Goal: Information Seeking & Learning: Check status

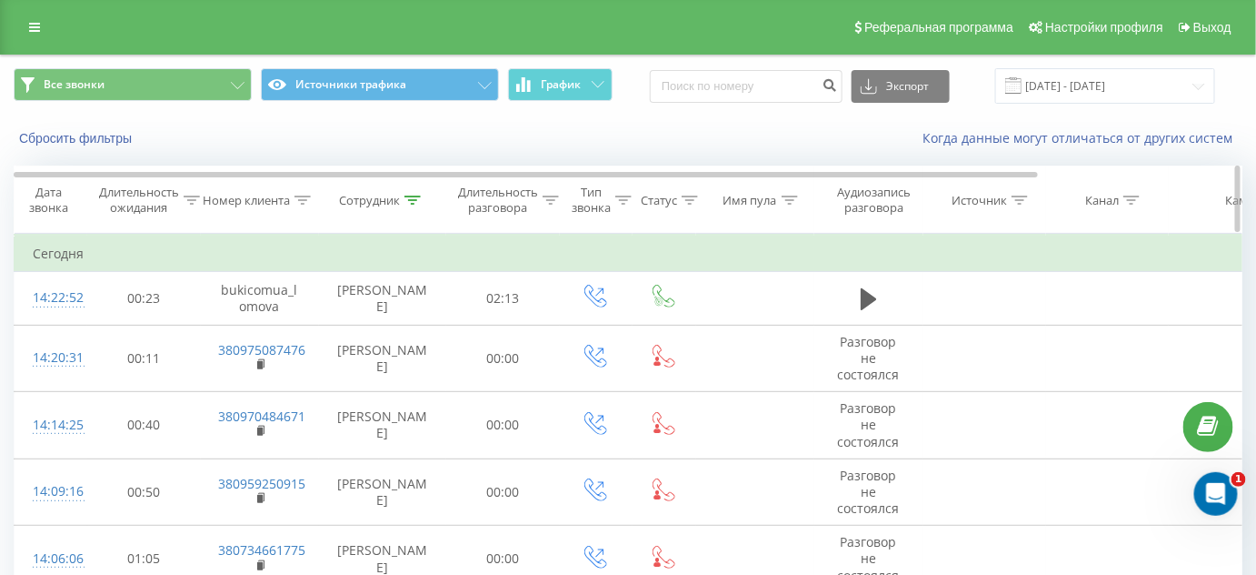
click at [299, 195] on icon at bounding box center [303, 199] width 16 height 9
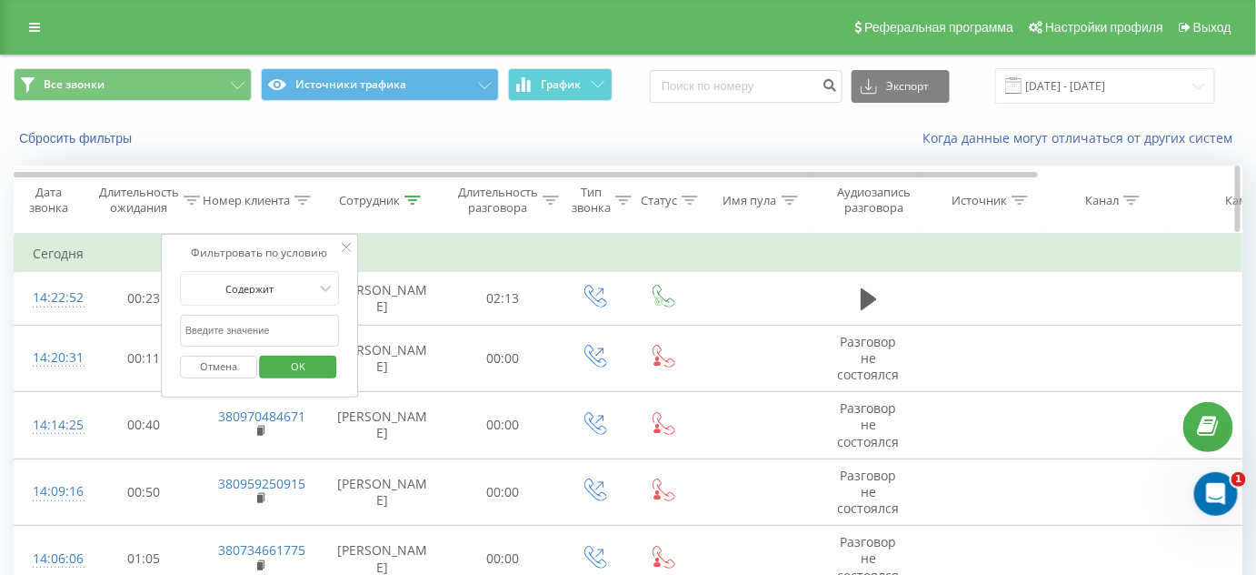
click at [407, 202] on icon at bounding box center [413, 199] width 16 height 9
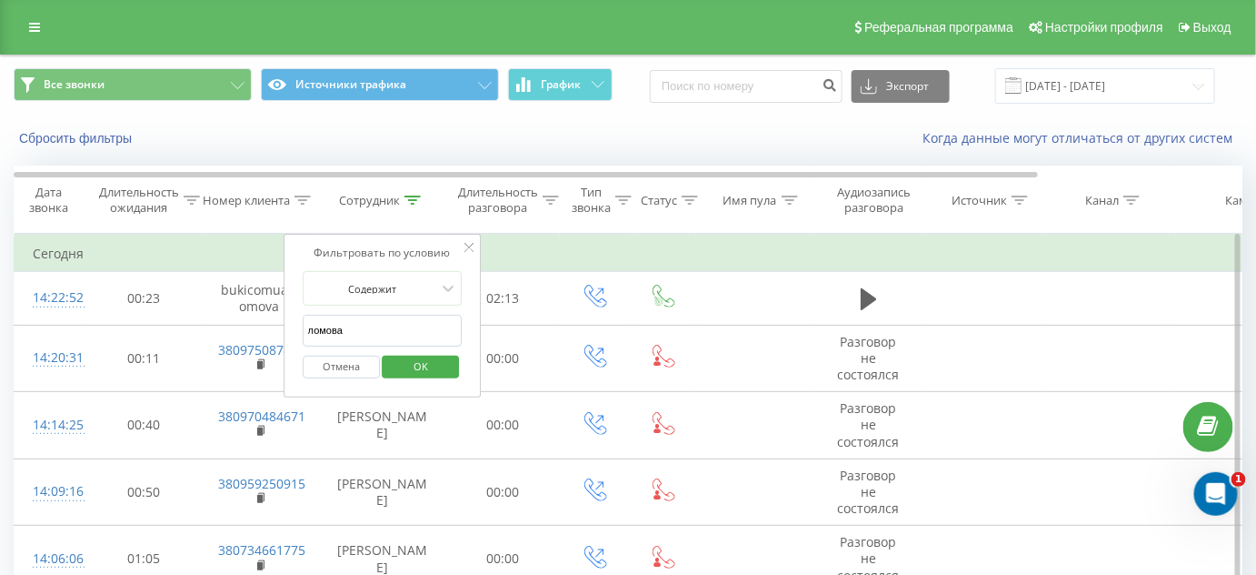
click at [392, 329] on input "ломова" at bounding box center [383, 331] width 160 height 32
type input "л"
click at [240, 193] on div "Номер клиента" at bounding box center [246, 200] width 87 height 15
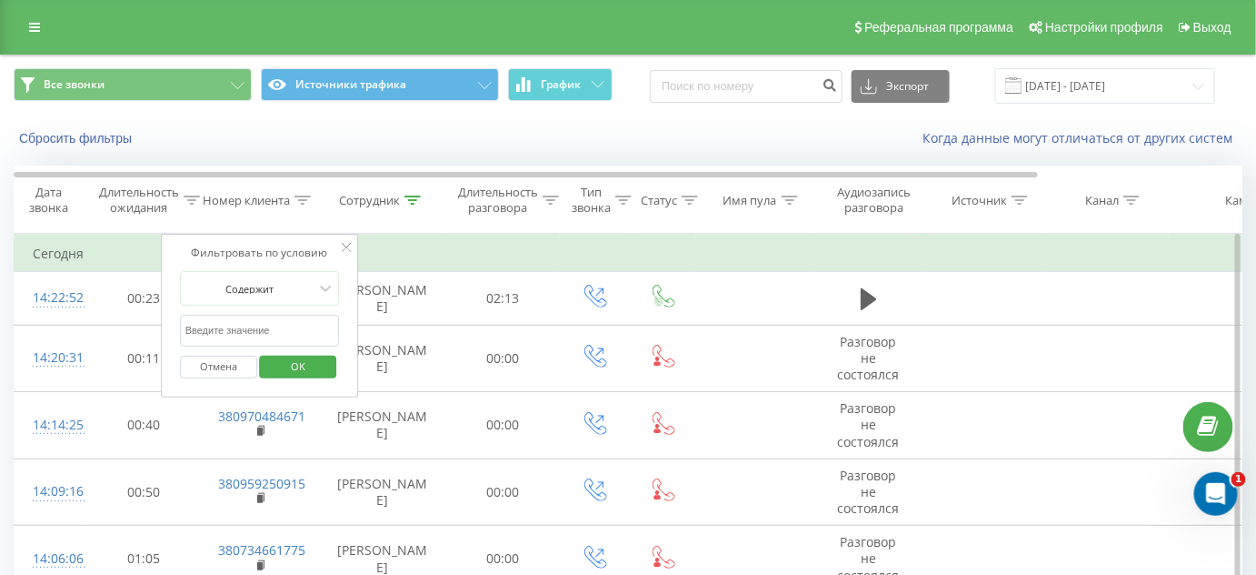
paste input "[PHONE_NUMBER]"
click at [267, 330] on input "[PHONE_NUMBER]" at bounding box center [260, 331] width 160 height 32
click at [252, 334] on input "[PHONE_NUMBER]" at bounding box center [260, 331] width 160 height 32
click at [233, 331] on input "[PHONE_NUMBER]" at bounding box center [260, 331] width 160 height 32
click at [211, 326] on input "+38 (0936280618" at bounding box center [260, 331] width 160 height 32
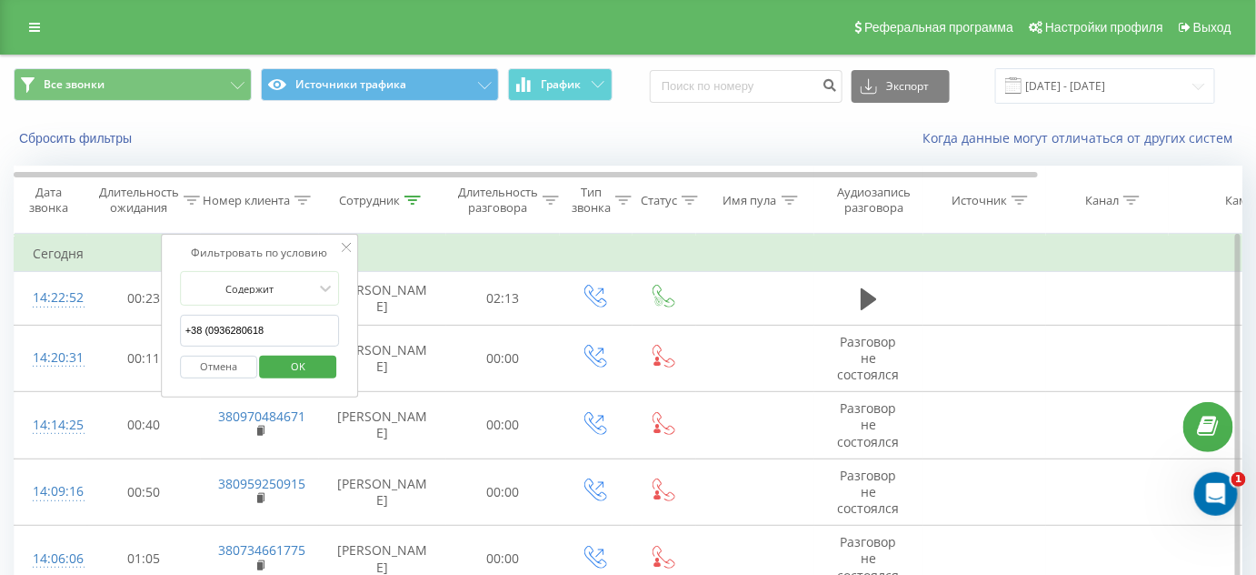
click at [208, 331] on input "+38 (0936280618" at bounding box center [260, 331] width 160 height 32
click at [192, 326] on input "[PHONE_NUMBER]" at bounding box center [260, 331] width 160 height 32
type input "380936280618"
click at [281, 354] on span "OK" at bounding box center [298, 366] width 51 height 28
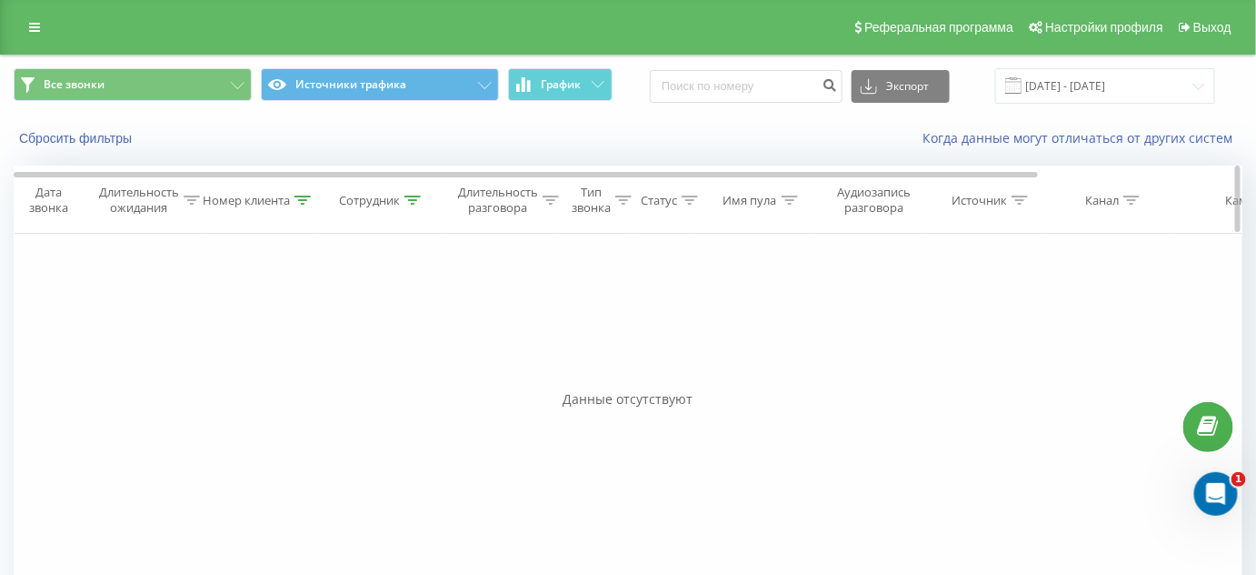
click at [300, 197] on icon at bounding box center [303, 199] width 16 height 9
drag, startPoint x: 275, startPoint y: 332, endPoint x: 169, endPoint y: 323, distance: 105.8
click at [169, 323] on div "Фильтровать по условию Содержит 380936280618 Отмена OK" at bounding box center [260, 316] width 198 height 164
paste input "[PHONE_NUMBER]"
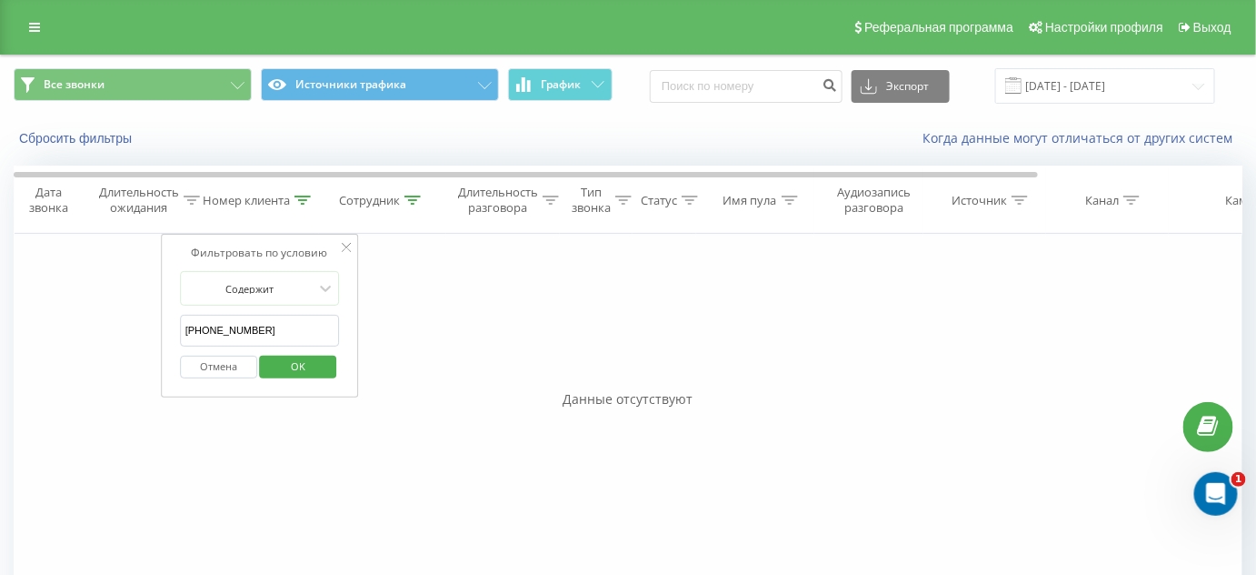
click at [251, 324] on input "[PHONE_NUMBER]" at bounding box center [260, 331] width 160 height 32
click at [230, 327] on input "[PHONE_NUMBER]" at bounding box center [260, 331] width 160 height 32
click at [208, 328] on input "+38 (0931020385" at bounding box center [260, 331] width 160 height 32
click at [188, 327] on input "[PHONE_NUMBER]" at bounding box center [260, 331] width 160 height 32
type input "380931020385"
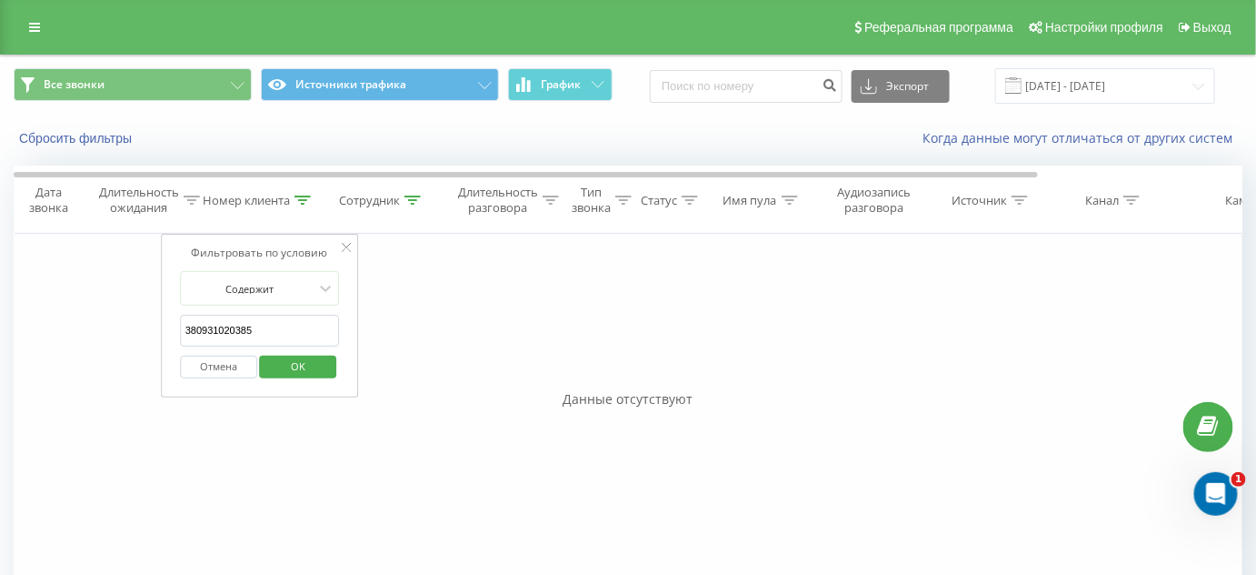
click at [287, 363] on span "OK" at bounding box center [298, 366] width 51 height 28
click at [293, 200] on div "Номер клиента" at bounding box center [257, 200] width 108 height 15
drag, startPoint x: 255, startPoint y: 335, endPoint x: 177, endPoint y: 326, distance: 78.7
click at [177, 326] on div "Фильтровать по условию Содержит 380931020385 Отмена OK" at bounding box center [260, 316] width 198 height 164
paste input "[PHONE_NUMBER]"
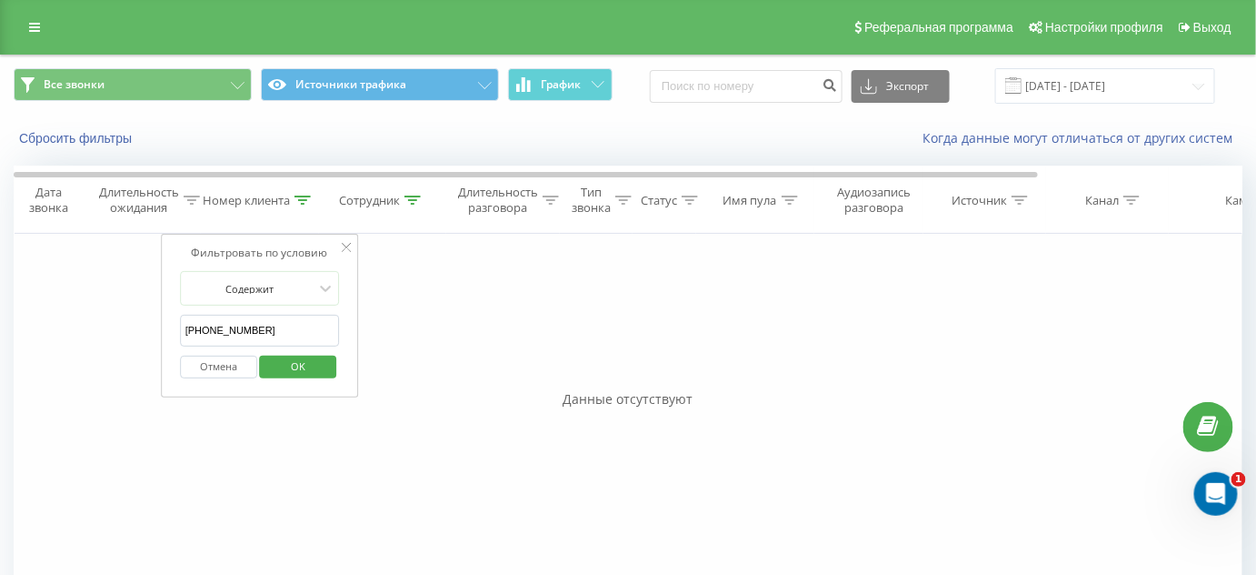
click at [267, 325] on input "[PHONE_NUMBER]" at bounding box center [260, 331] width 160 height 32
click at [251, 331] on input "[PHONE_NUMBER]" at bounding box center [260, 331] width 160 height 32
click at [231, 326] on input "[PHONE_NUMBER]" at bounding box center [260, 331] width 160 height 32
click at [209, 331] on input "+38 (0936280618" at bounding box center [260, 331] width 160 height 32
click at [191, 329] on input "[PHONE_NUMBER]" at bounding box center [260, 331] width 160 height 32
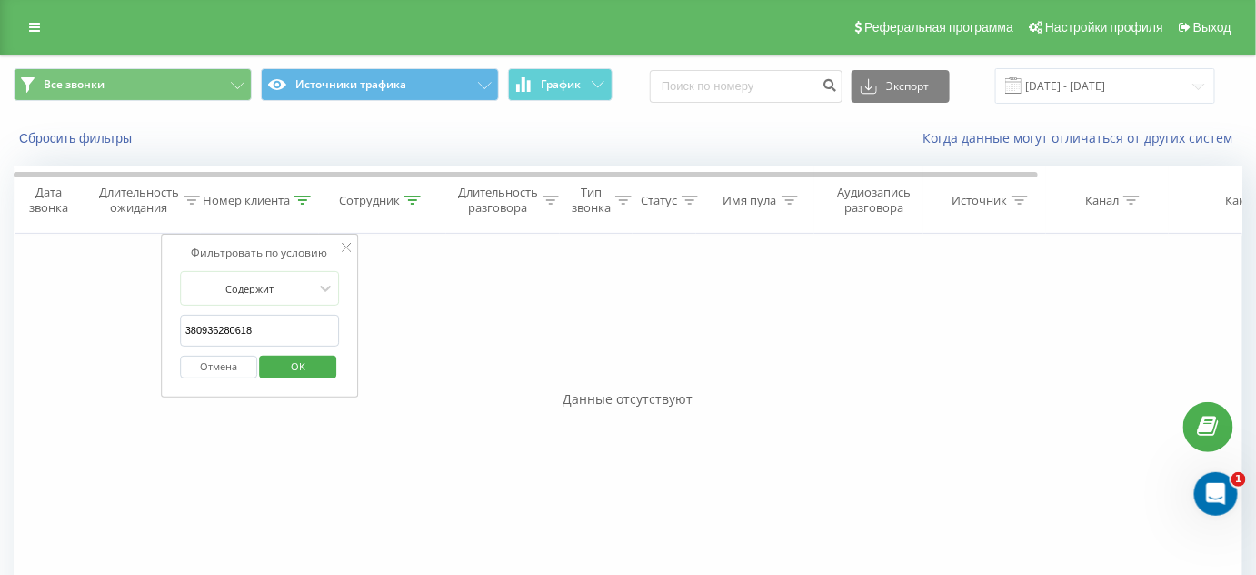
type input "380936280618"
click at [312, 370] on span "OK" at bounding box center [298, 366] width 51 height 28
click at [409, 198] on icon at bounding box center [413, 199] width 16 height 9
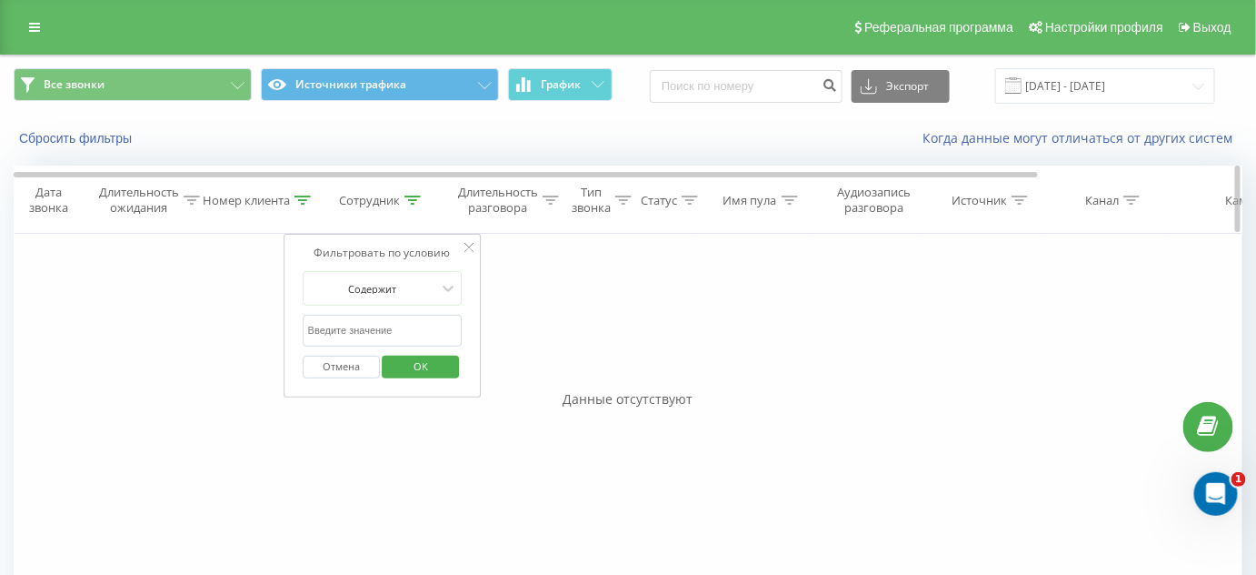
click at [409, 198] on icon at bounding box center [413, 199] width 16 height 9
click at [304, 200] on icon at bounding box center [303, 199] width 16 height 9
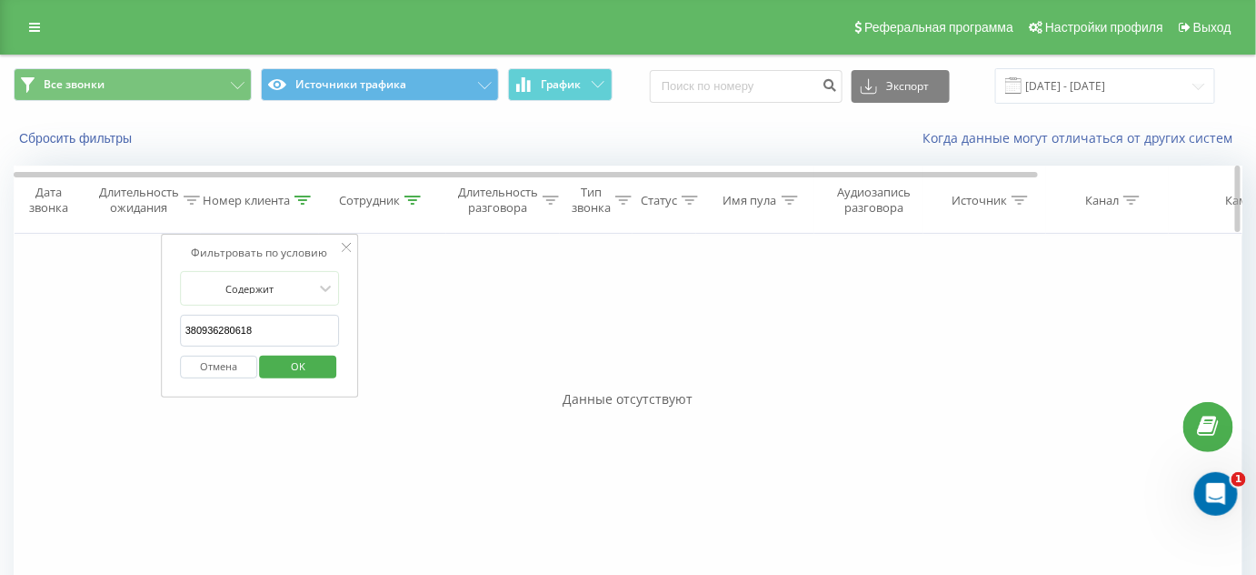
click at [304, 200] on icon at bounding box center [303, 199] width 16 height 9
click at [302, 195] on icon at bounding box center [303, 199] width 16 height 9
drag, startPoint x: 281, startPoint y: 326, endPoint x: 165, endPoint y: 328, distance: 116.4
click at [165, 328] on div "Фильтровать по условию Содержит 380936280618 Отмена OK" at bounding box center [260, 316] width 198 height 164
paste input "+38 (099) 788-48-99"
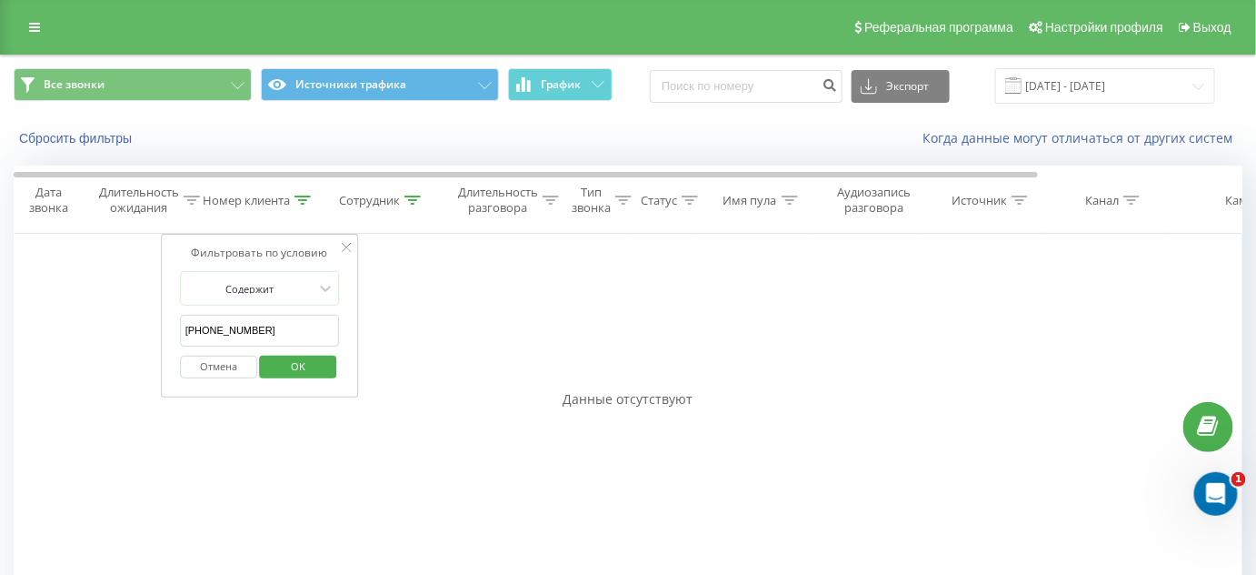
click at [267, 330] on input "+38 (099) 788-48-99" at bounding box center [260, 331] width 160 height 32
click at [252, 330] on input "+38 (099) 788-4899" at bounding box center [260, 331] width 160 height 32
click at [231, 330] on input "+38 (099) 7884899" at bounding box center [260, 331] width 160 height 32
drag, startPoint x: 205, startPoint y: 331, endPoint x: 216, endPoint y: 333, distance: 11.1
click at [205, 331] on input "+38 (0997884899" at bounding box center [260, 331] width 160 height 32
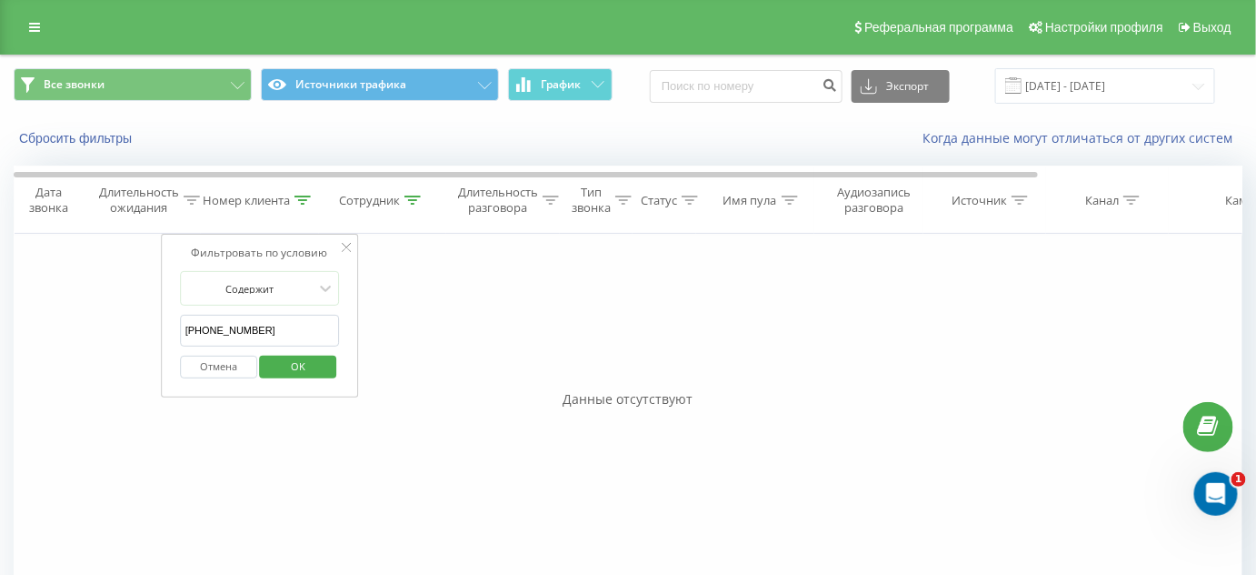
click at [190, 326] on input "+380997884899" at bounding box center [260, 331] width 160 height 32
type input "380997884899"
click at [282, 357] on span "OK" at bounding box center [298, 366] width 51 height 28
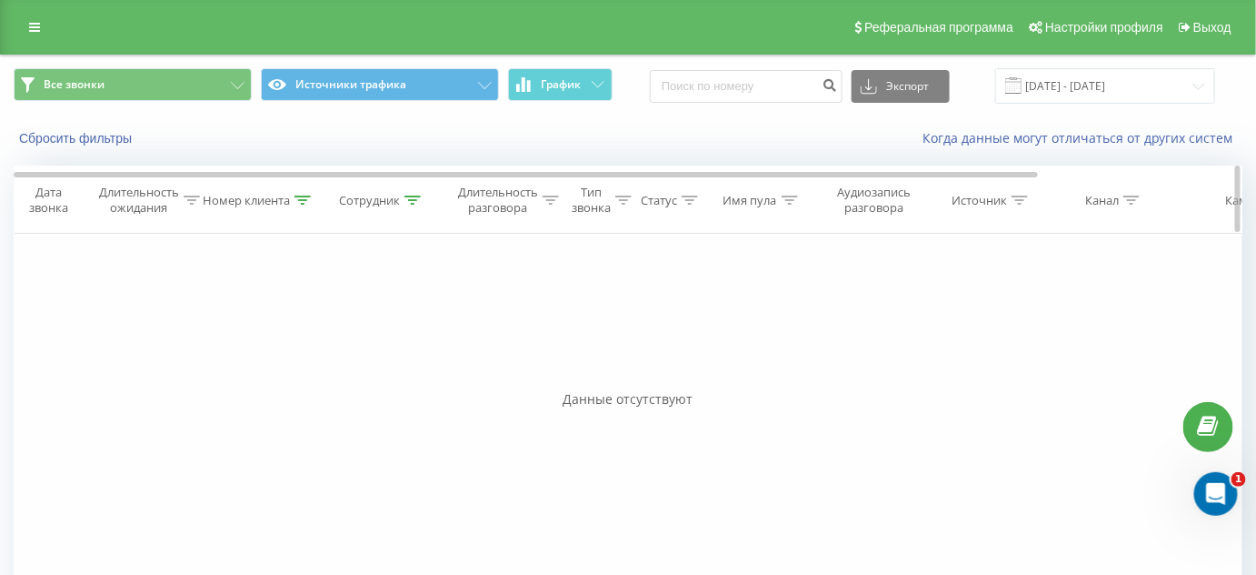
click at [295, 198] on icon at bounding box center [303, 199] width 16 height 9
drag, startPoint x: 271, startPoint y: 329, endPoint x: 191, endPoint y: 331, distance: 80.0
click at [191, 331] on input "380997884899" at bounding box center [260, 331] width 160 height 32
drag, startPoint x: 303, startPoint y: 327, endPoint x: 176, endPoint y: 329, distance: 126.4
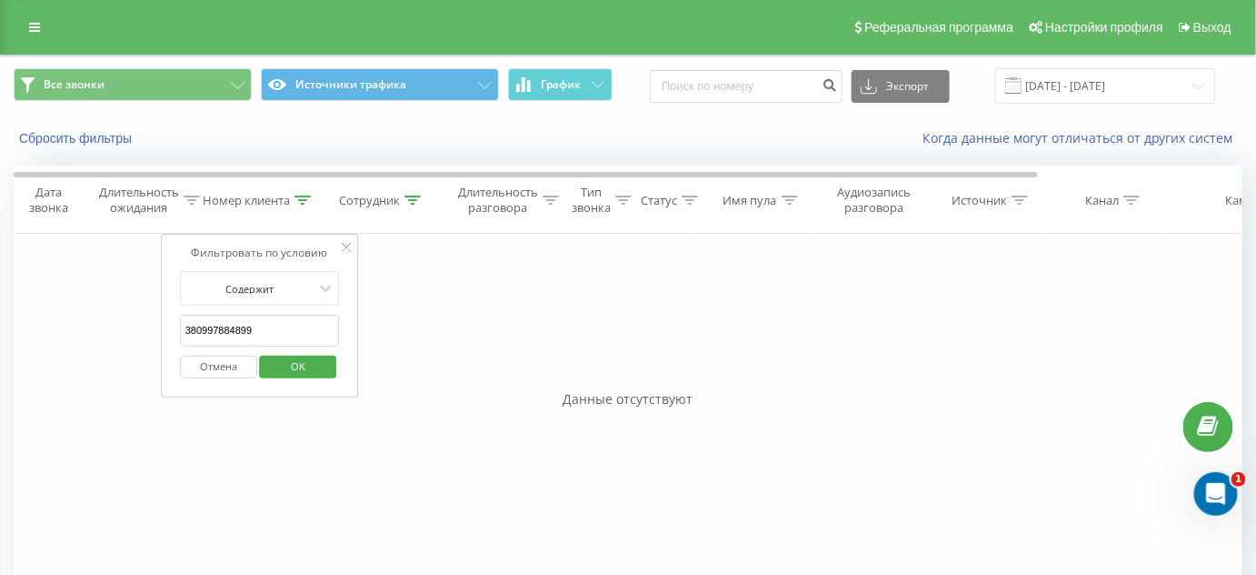
click at [176, 329] on div "Фильтровать по условию Содержит 380997884899 Отмена OK" at bounding box center [260, 316] width 198 height 164
paste input "+38 (095) 169-45-84"
click at [264, 327] on input "+38 (095) 169-45-84" at bounding box center [260, 331] width 160 height 32
click at [251, 329] on input "+38 (095) 169-4584" at bounding box center [260, 331] width 160 height 32
click at [230, 328] on input "+38 (095) 1694584" at bounding box center [260, 331] width 160 height 32
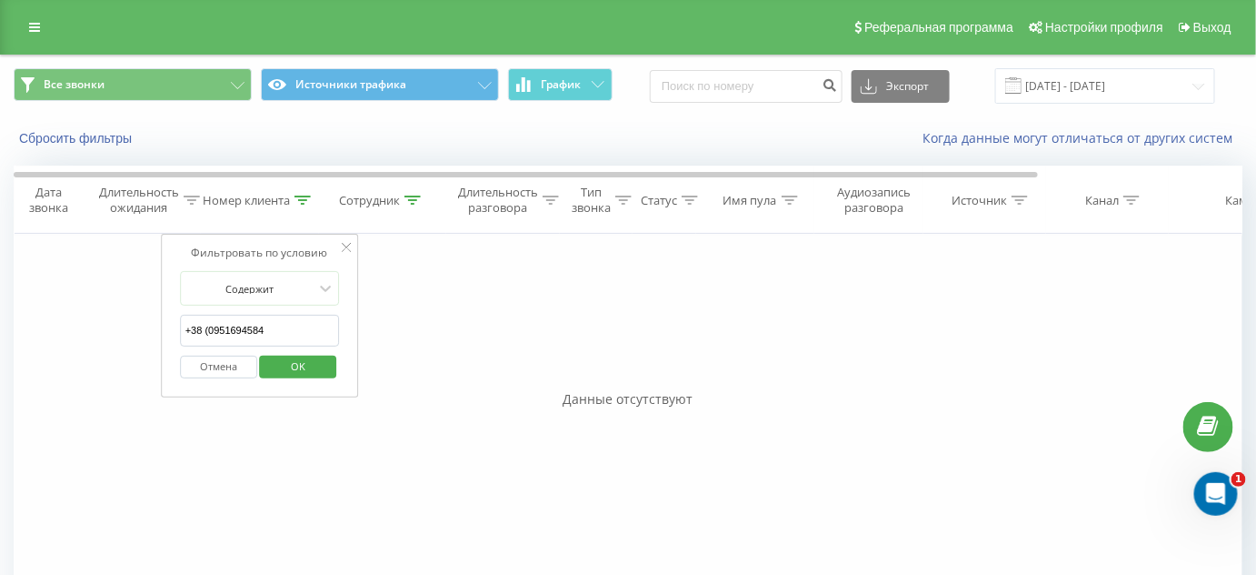
click at [208, 327] on input "+38 (0951694584" at bounding box center [260, 331] width 160 height 32
click at [191, 326] on input "+380951694584" at bounding box center [260, 331] width 160 height 32
type input "380951694584"
click at [306, 365] on span "OK" at bounding box center [298, 366] width 51 height 28
click at [299, 196] on icon at bounding box center [303, 199] width 16 height 9
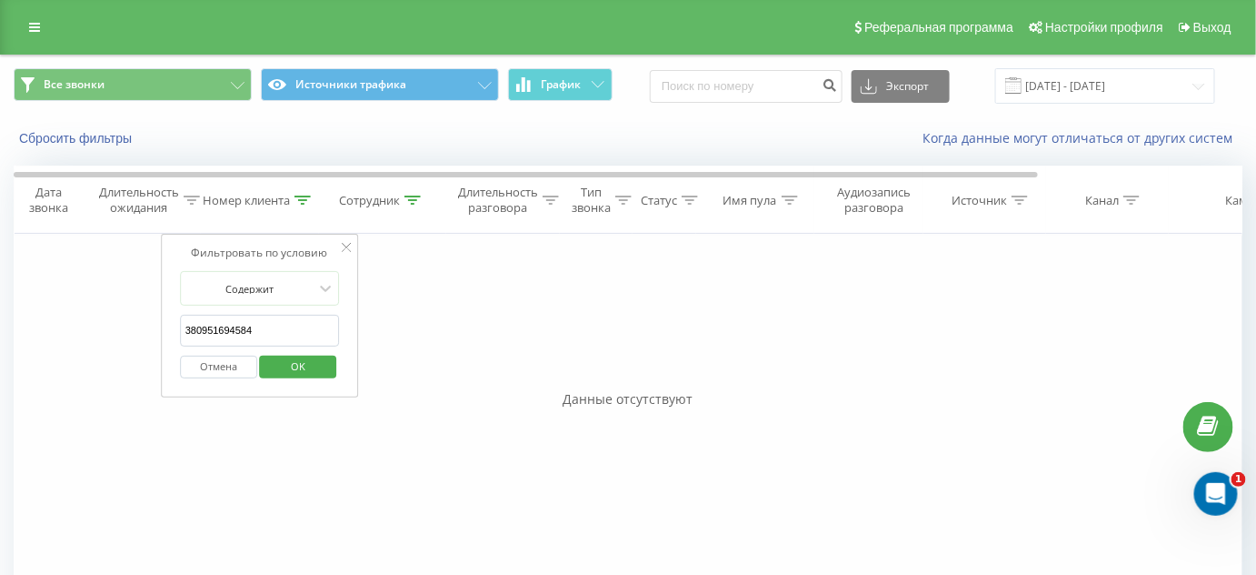
drag, startPoint x: 261, startPoint y: 325, endPoint x: 249, endPoint y: 331, distance: 13.4
click at [180, 326] on input "380951694584" at bounding box center [260, 331] width 160 height 32
paste input "[PHONE_NUMBER]"
click at [269, 329] on input "[PHONE_NUMBER]" at bounding box center [260, 331] width 160 height 32
click at [252, 330] on input "[PHONE_NUMBER]" at bounding box center [260, 331] width 160 height 32
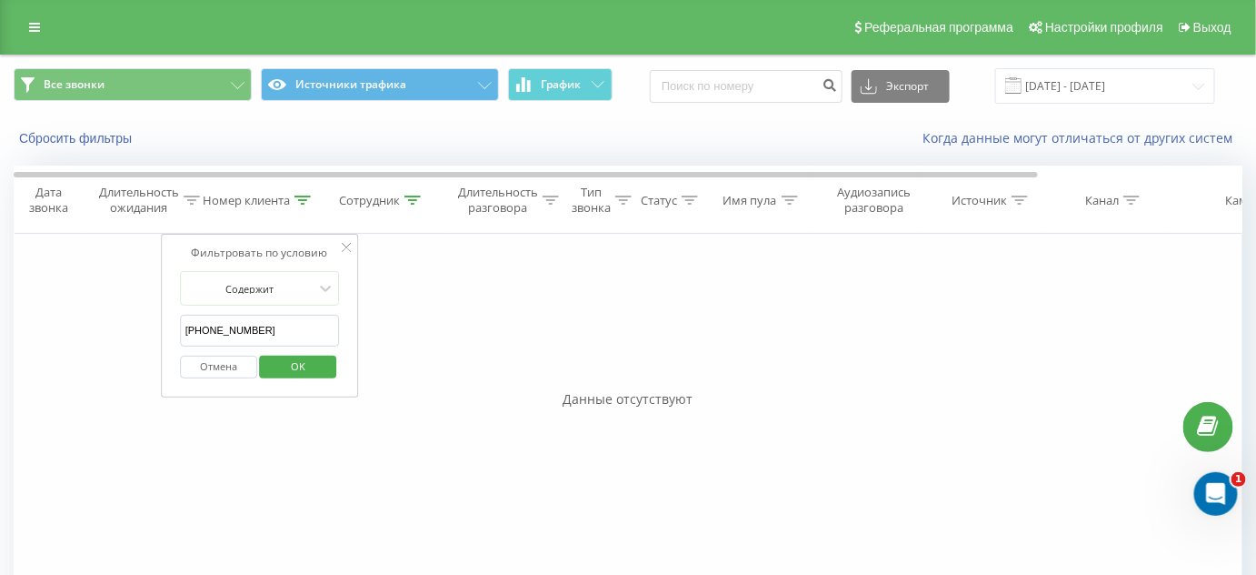
click at [228, 329] on input "[PHONE_NUMBER]" at bounding box center [260, 331] width 160 height 32
click at [209, 325] on input "+38 (068 6893181" at bounding box center [260, 331] width 160 height 32
click at [193, 330] on input "+38068 6893181" at bounding box center [260, 331] width 160 height 32
click at [302, 353] on span "OK" at bounding box center [298, 366] width 51 height 28
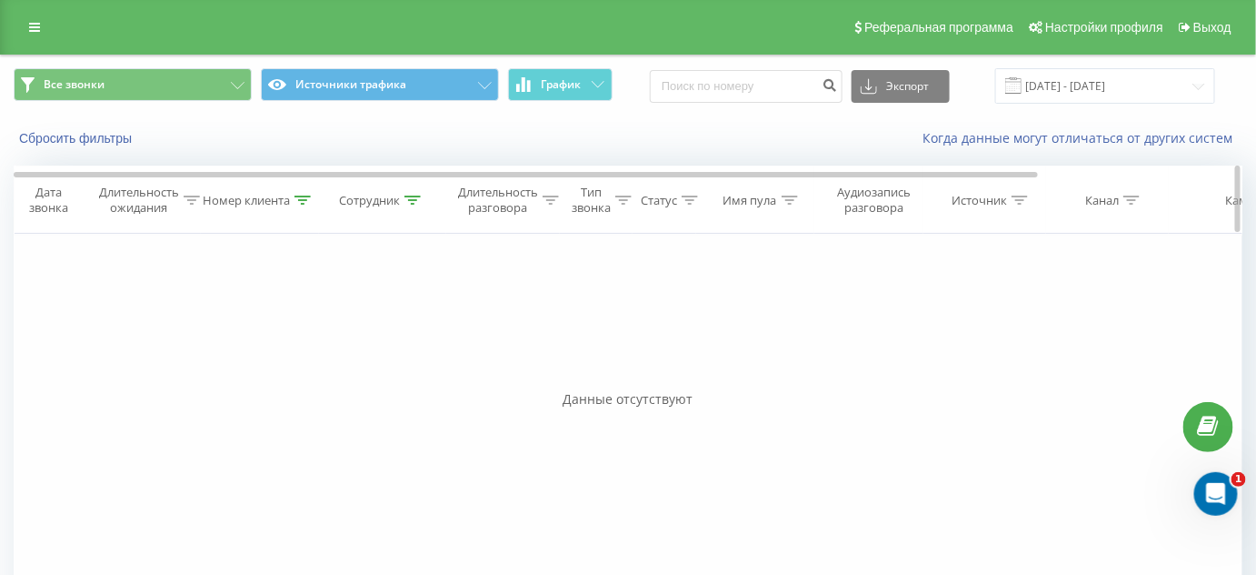
click at [310, 198] on icon at bounding box center [303, 199] width 16 height 9
click at [216, 329] on input "38068 6893181" at bounding box center [260, 331] width 160 height 32
type input "380686893181"
click button "OK" at bounding box center [298, 366] width 77 height 23
click at [236, 200] on div "Номер клиента" at bounding box center [246, 200] width 87 height 15
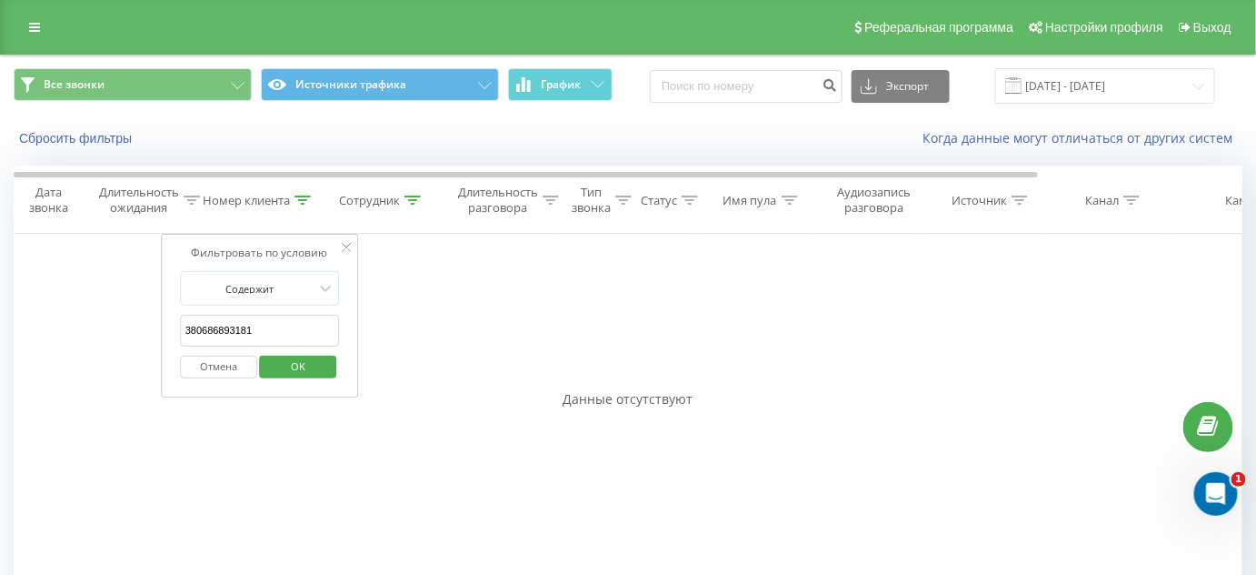
drag, startPoint x: 255, startPoint y: 326, endPoint x: 167, endPoint y: 321, distance: 88.3
click at [167, 321] on div "Фильтровать по условию Содержит 380686893181 Отмена OK" at bounding box center [260, 316] width 198 height 164
paste input "+38 (097) 114-50-60"
click at [266, 334] on input "+38 (097) 114-50-60" at bounding box center [260, 331] width 160 height 32
type input "380971145060"
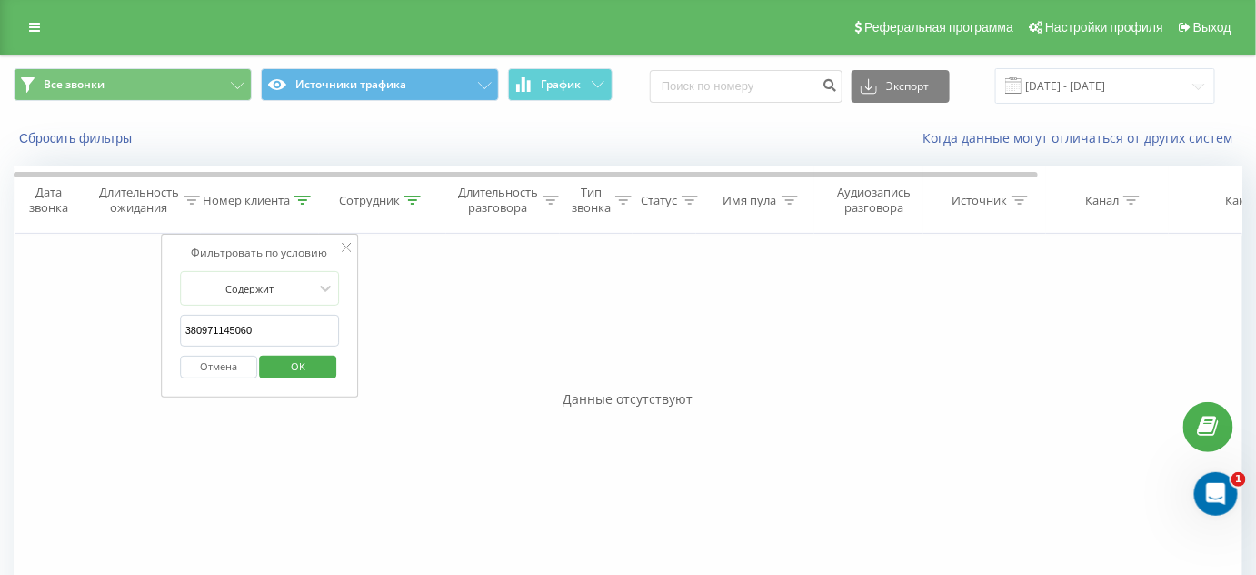
click button "OK" at bounding box center [298, 366] width 77 height 23
